Goal: Information Seeking & Learning: Learn about a topic

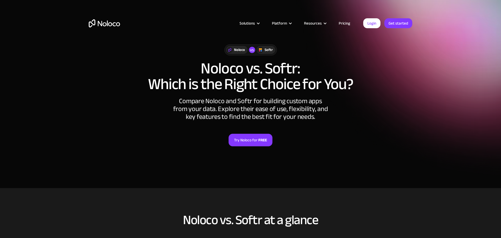
click at [347, 24] on link "Pricing" at bounding box center [344, 23] width 25 height 7
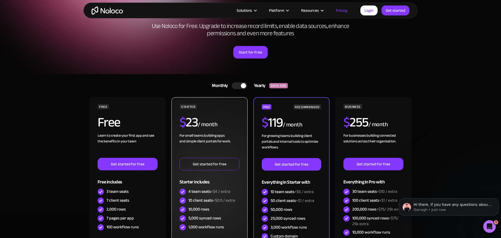
scroll to position [42, 0]
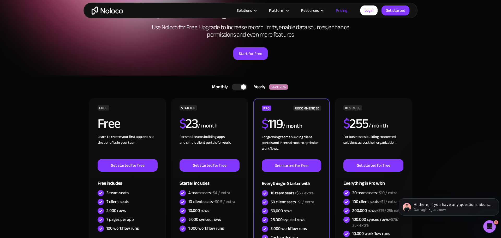
click at [252, 15] on div "Solutions Use Cases Business Types Project Management Keep track of customers, …" at bounding box center [251, 11] width 334 height 16
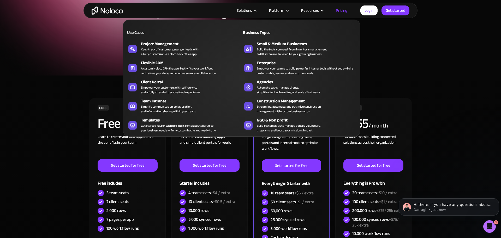
click at [251, 13] on nav "Use Cases Business Types Project Management Keep track of customers, users, or …" at bounding box center [242, 74] width 238 height 124
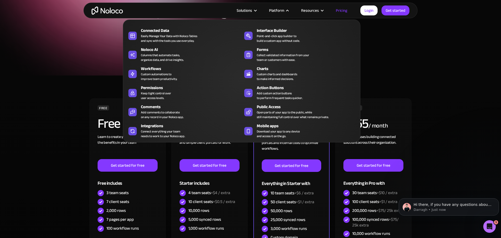
click at [279, 11] on div "Platform" at bounding box center [276, 10] width 15 height 7
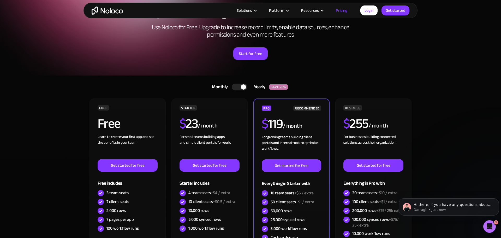
click at [279, 11] on div "Platform" at bounding box center [276, 10] width 15 height 7
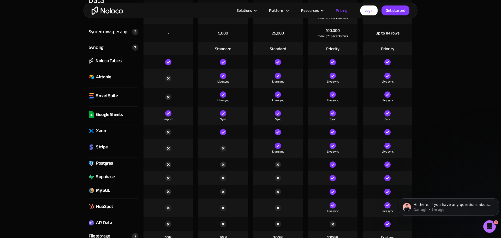
scroll to position [692, 0]
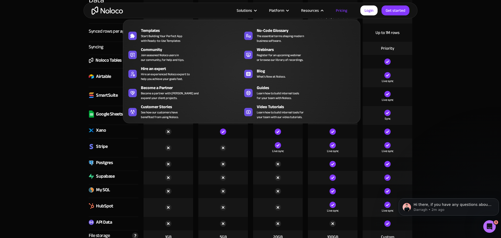
click at [343, 13] on nav "Templates Start Building Your Perfect App with Ready-to-Use Templates No-Code G…" at bounding box center [242, 67] width 238 height 111
click at [343, 10] on link "Pricing" at bounding box center [342, 10] width 25 height 7
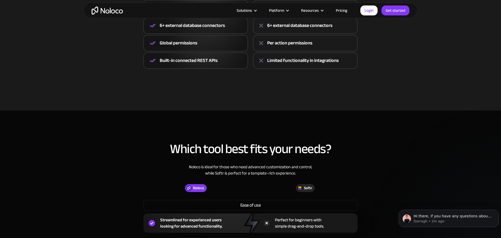
scroll to position [82, 0]
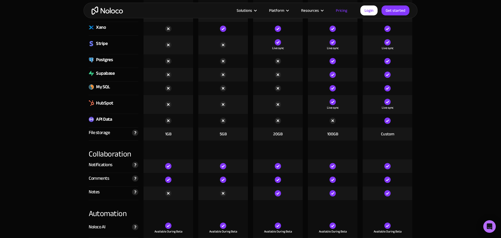
scroll to position [813, 0]
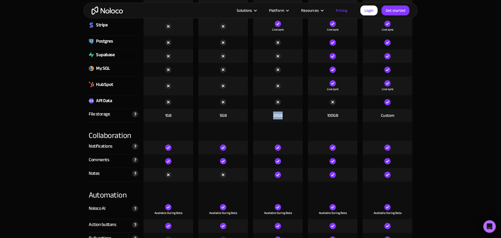
drag, startPoint x: 288, startPoint y: 118, endPoint x: 271, endPoint y: 120, distance: 17.9
click at [271, 120] on div "20GB" at bounding box center [278, 115] width 50 height 13
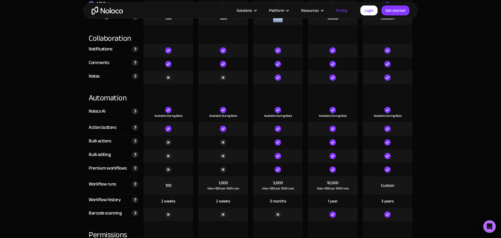
scroll to position [933, 0]
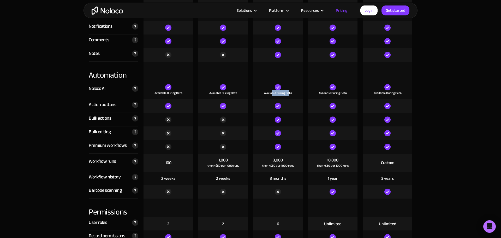
drag, startPoint x: 290, startPoint y: 87, endPoint x: 271, endPoint y: 89, distance: 18.3
click at [271, 89] on div "Available During Beta" at bounding box center [278, 89] width 50 height 19
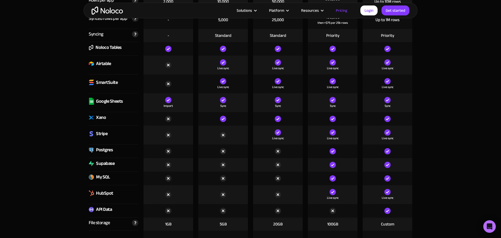
scroll to position [624, 0]
